Goal: Transaction & Acquisition: Download file/media

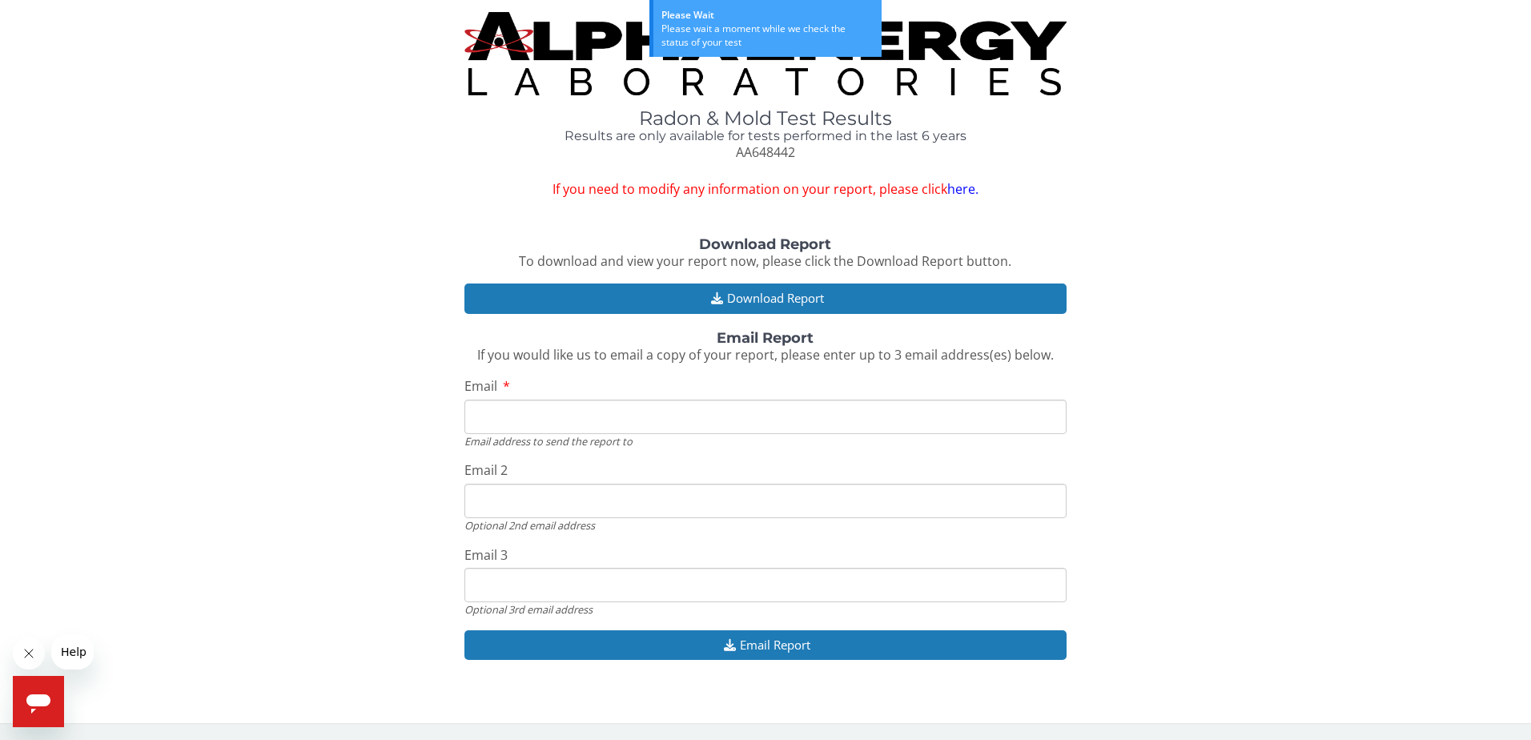
click at [533, 418] on input "Email" at bounding box center [765, 417] width 603 height 34
type input "jrloudenslager@gmail.com"
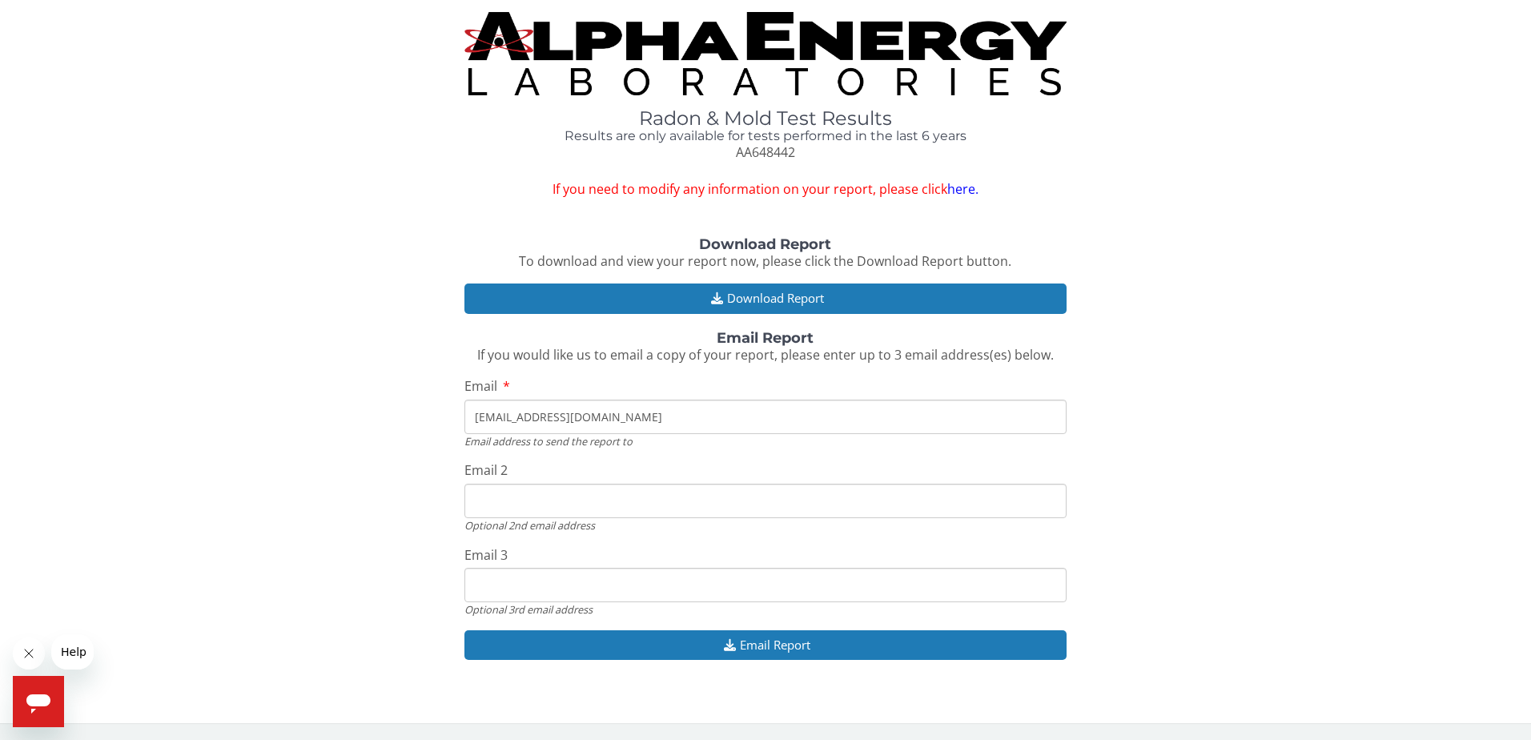
type input "jrloudenslager@gmail.com"
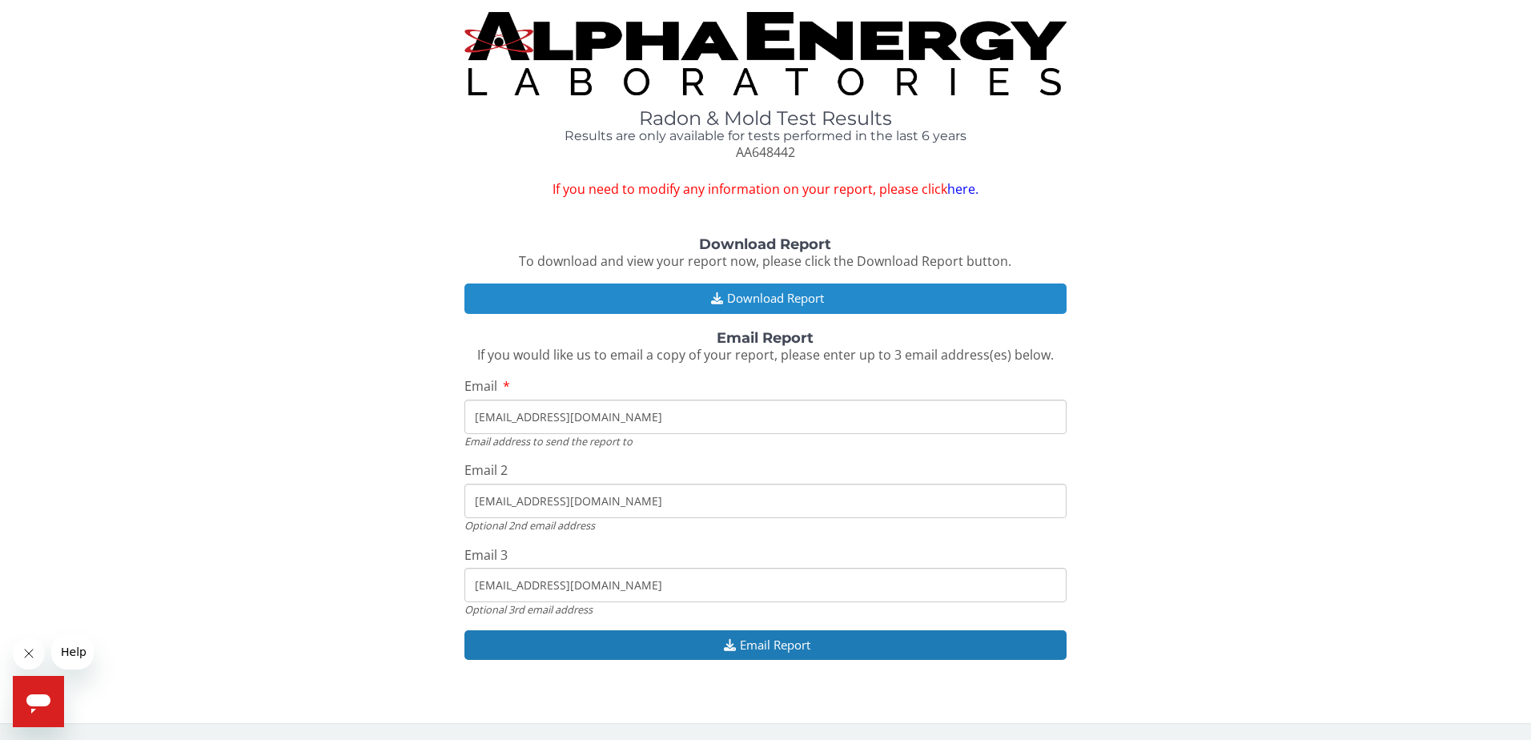
click at [750, 304] on button "Download Report" at bounding box center [765, 298] width 603 height 30
